Goal: Ask a question: Seek information or help from site administrators or community

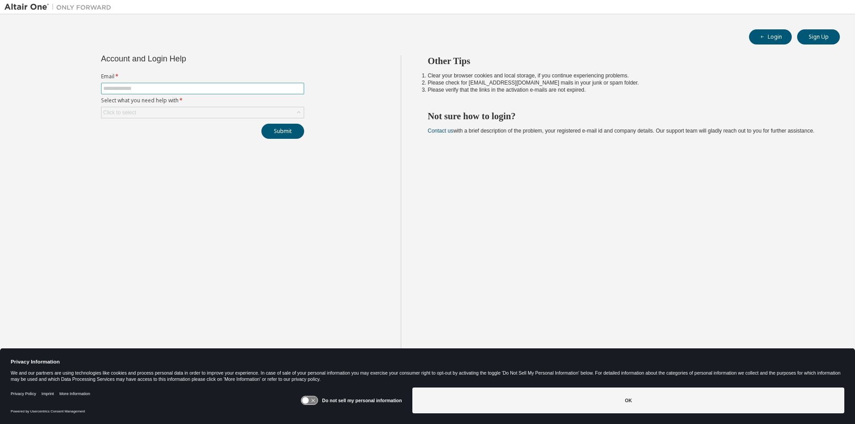
click at [133, 90] on input "text" at bounding box center [202, 88] width 199 height 7
click at [147, 95] on form "Email * Select what you need help with * Click to select" at bounding box center [202, 95] width 203 height 45
click at [143, 89] on input "text" at bounding box center [202, 88] width 199 height 7
type input "**********"
click at [162, 118] on div "Click to select" at bounding box center [202, 113] width 203 height 12
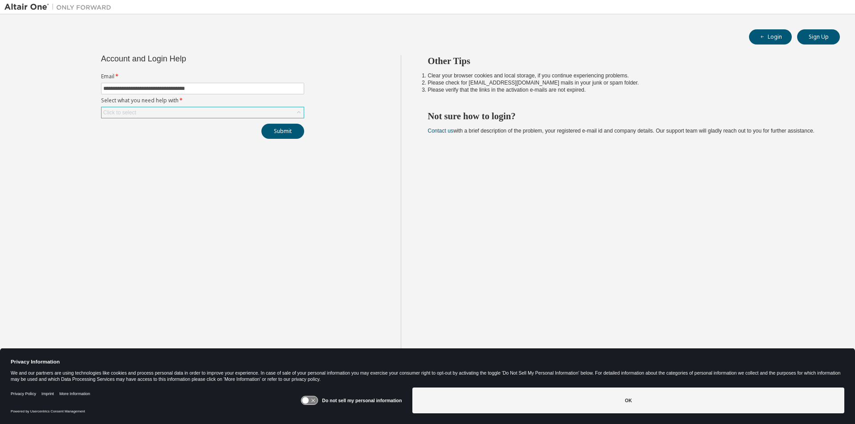
click at [156, 112] on div "Click to select" at bounding box center [203, 112] width 202 height 11
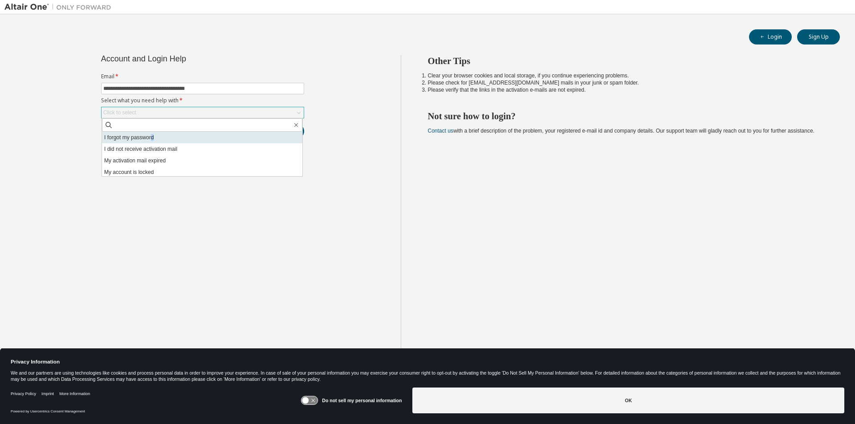
click at [153, 133] on li "I forgot my password" at bounding box center [202, 138] width 200 height 12
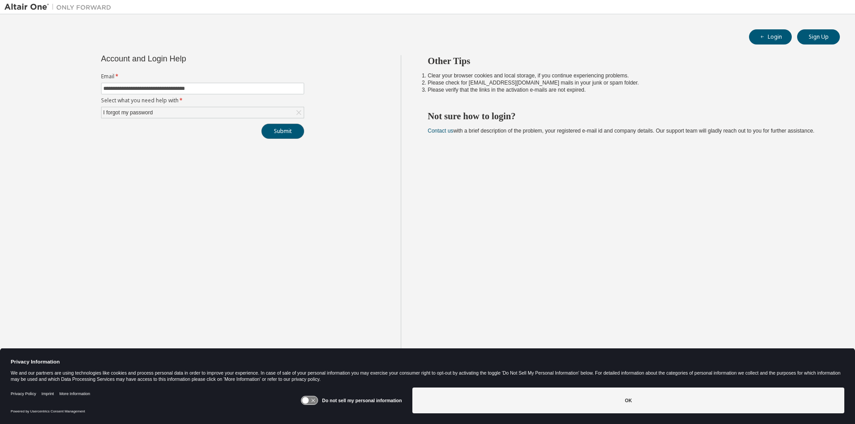
click at [294, 129] on button "Submit" at bounding box center [282, 131] width 43 height 15
click at [288, 130] on button "Submit" at bounding box center [282, 131] width 43 height 15
drag, startPoint x: 513, startPoint y: 84, endPoint x: 467, endPoint y: 84, distance: 46.3
click at [467, 84] on li "Please check for [EMAIL_ADDRESS][DOMAIN_NAME] mails in your junk or spam folder." at bounding box center [626, 82] width 396 height 7
